Goal: Task Accomplishment & Management: Manage account settings

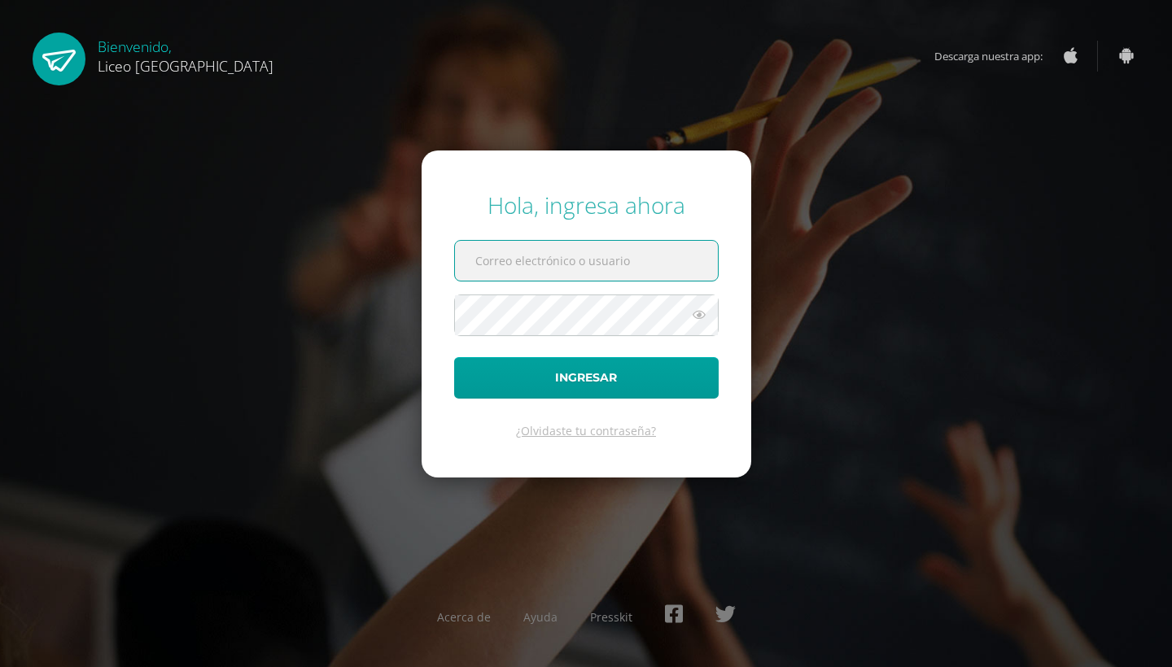
type input "20192332"
click at [586, 378] on button "Ingresar" at bounding box center [586, 378] width 264 height 42
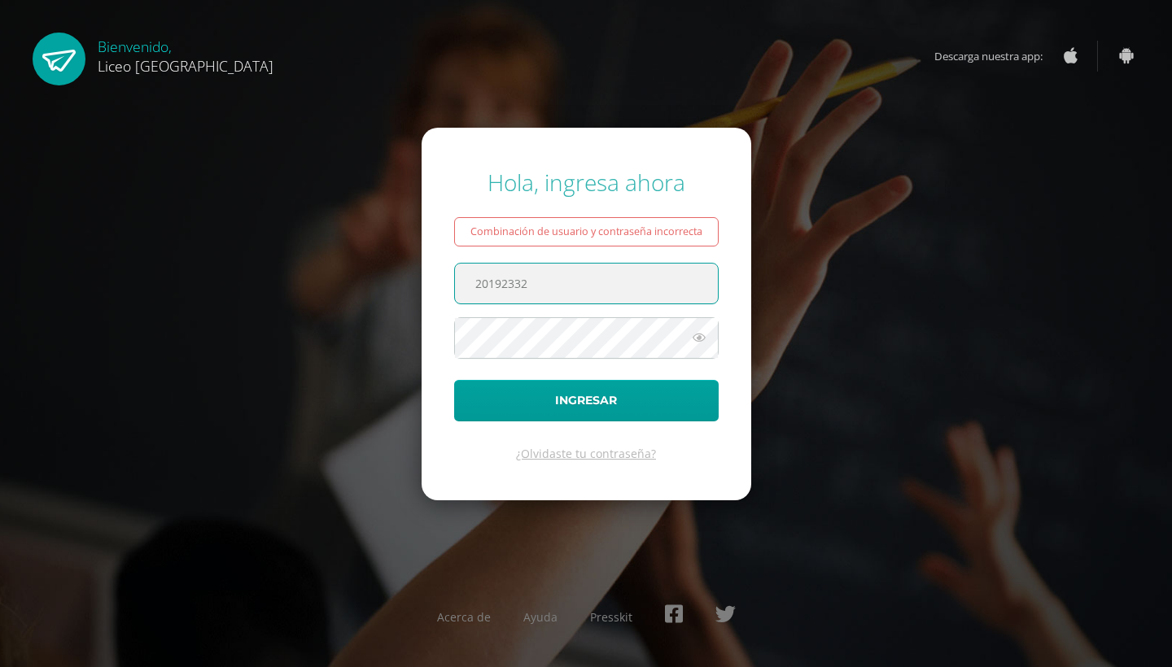
click at [546, 425] on form "Hola, ingresa ahora Combinación de usuario y contraseña incorrecta 20192332 Ing…" at bounding box center [587, 314] width 330 height 373
click at [546, 424] on form "Hola, ingresa ahora Combinación de usuario y contraseña incorrecta 20192332 Ing…" at bounding box center [587, 314] width 330 height 373
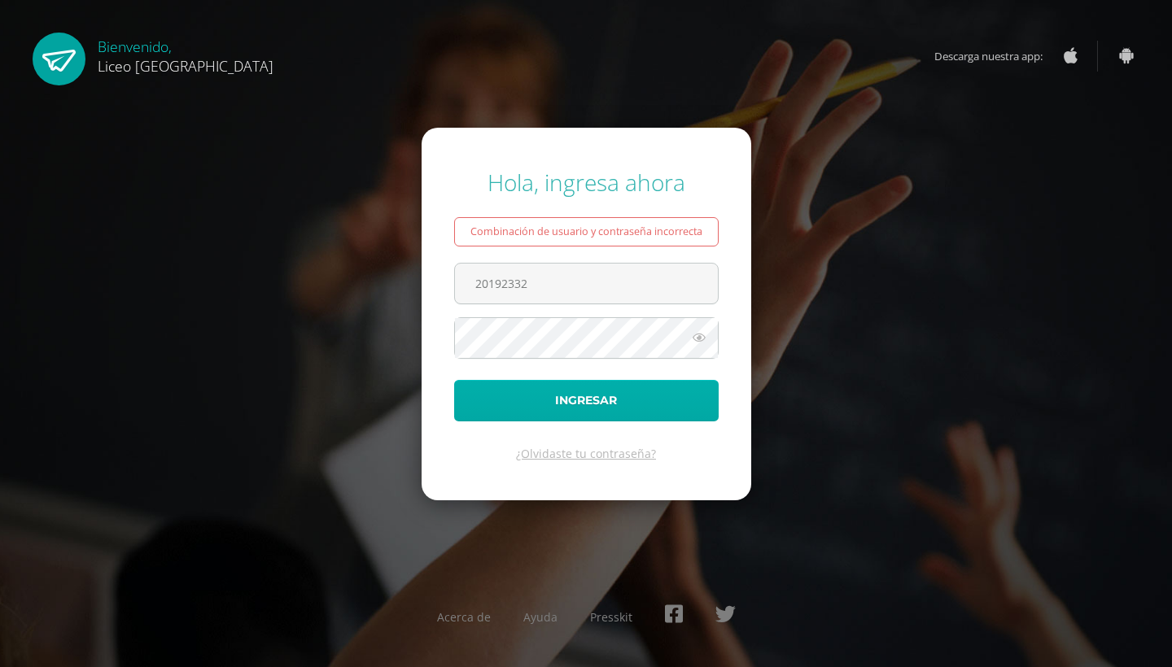
click at [558, 403] on button "Ingresar" at bounding box center [586, 401] width 264 height 42
